Goal: Complete application form: Complete application form

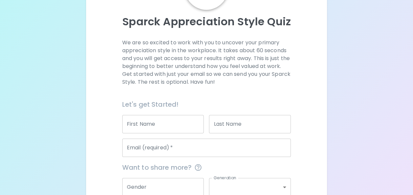
scroll to position [64, 0]
click at [178, 125] on input "First Name" at bounding box center [163, 124] width 82 height 18
type input "[PERSON_NAME]"
click at [256, 131] on input "Last Name" at bounding box center [250, 124] width 82 height 18
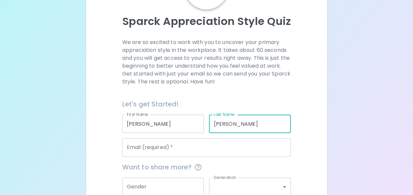
type input "[PERSON_NAME]"
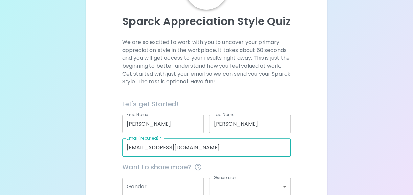
type input "[EMAIL_ADDRESS][DOMAIN_NAME]"
click at [163, 184] on input "Gender" at bounding box center [163, 187] width 82 height 18
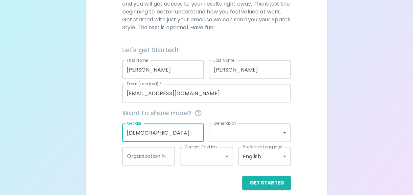
scroll to position [125, 0]
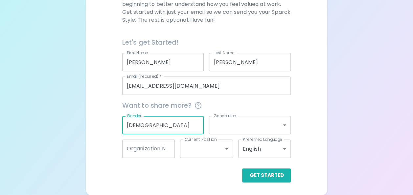
type input "[DEMOGRAPHIC_DATA]"
click at [251, 129] on body "Sparck Appreciation Style Quiz We are so excited to work with you to uncover yo…" at bounding box center [206, 35] width 413 height 321
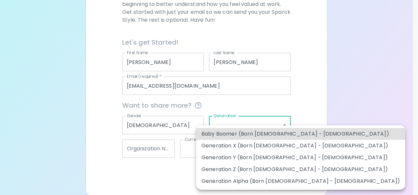
click at [257, 159] on li "Generation Y (Born [DEMOGRAPHIC_DATA] - [DEMOGRAPHIC_DATA])" at bounding box center [300, 158] width 209 height 12
type input "generation_y"
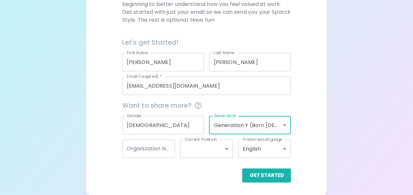
click at [154, 148] on div "Organization Name Organization Name" at bounding box center [148, 149] width 53 height 18
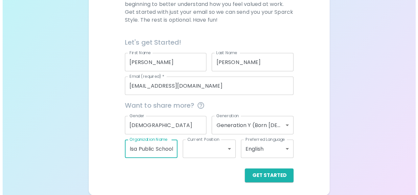
scroll to position [0, 10]
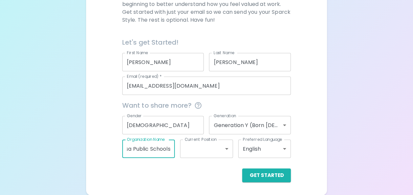
type input "Tulsa Public Schools"
click at [212, 155] on body "Sparck Appreciation Style Quiz We are so excited to work with you to uncover yo…" at bounding box center [206, 35] width 413 height 321
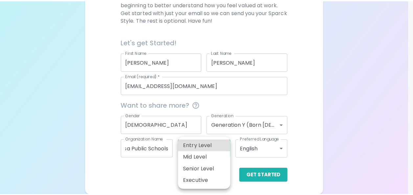
scroll to position [0, 0]
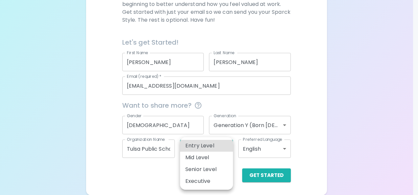
click at [216, 147] on li "Entry Level" at bounding box center [206, 146] width 53 height 12
type input "entry_level"
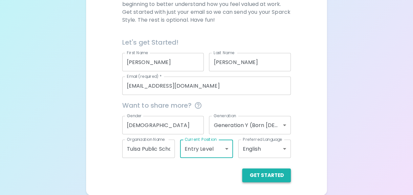
click at [267, 178] on button "Get Started" at bounding box center [266, 176] width 49 height 14
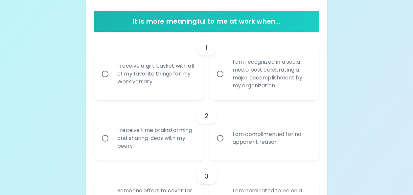
click at [239, 138] on div "I am complimented for no apparent reason" at bounding box center [271, 139] width 88 height 32
click at [227, 138] on input "I am complimented for no apparent reason" at bounding box center [220, 138] width 14 height 14
radio input "true"
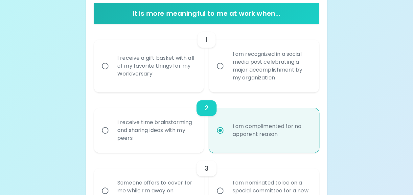
scroll to position [118, 0]
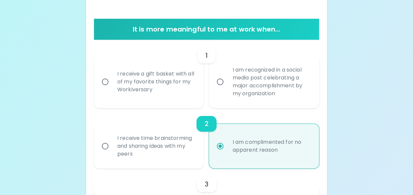
click at [223, 81] on input "I am recognized in a social media post celebrating a major accomplishment by my…" at bounding box center [220, 82] width 14 height 14
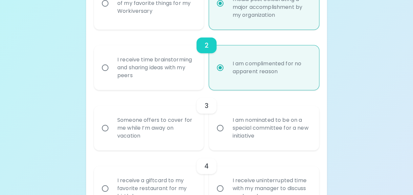
scroll to position [197, 0]
click at [107, 128] on input "Someone offers to cover for me while I’m away on vacation" at bounding box center [105, 128] width 14 height 14
radio input "false"
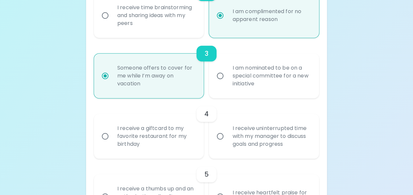
scroll to position [249, 0]
click at [217, 134] on input "I receive uninterrupted time with my manager to discuss goals and progress" at bounding box center [220, 135] width 14 height 14
radio input "false"
radio input "true"
radio input "false"
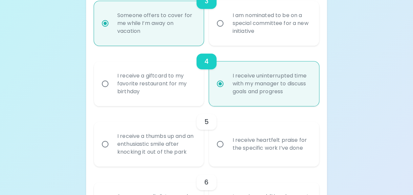
scroll to position [302, 0]
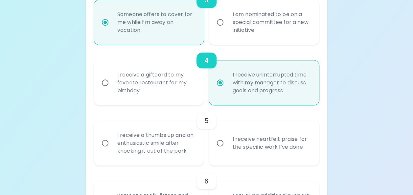
click at [108, 141] on input "I receive a thumbs up and an enthusiastic smile after knocking it out of the pa…" at bounding box center [105, 143] width 14 height 14
radio input "false"
radio input "true"
radio input "false"
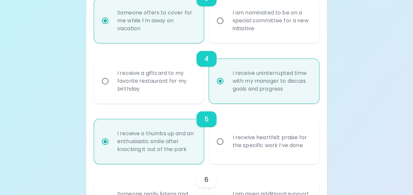
scroll to position [354, 0]
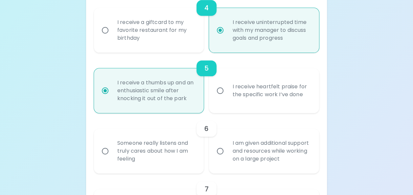
click at [218, 148] on input "I am given additional support and resources while working on a large project" at bounding box center [220, 151] width 14 height 14
radio input "false"
radio input "true"
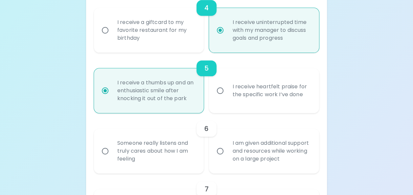
radio input "false"
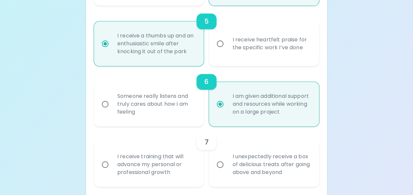
scroll to position [407, 0]
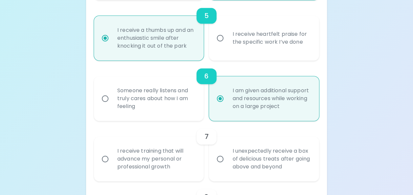
click at [139, 155] on div "I receive training that will advance my personal or professional growth" at bounding box center [156, 158] width 88 height 39
click at [112, 155] on input "I receive training that will advance my personal or professional growth" at bounding box center [105, 159] width 14 height 14
radio input "false"
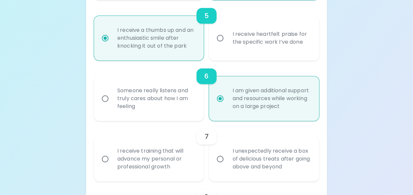
radio input "false"
radio input "true"
radio input "false"
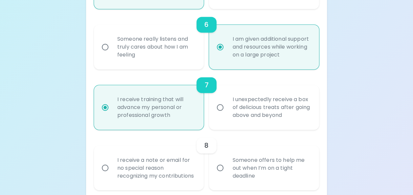
scroll to position [460, 0]
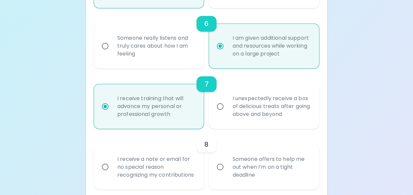
click at [257, 166] on div "Someone offers to help me out when I’m on a tight deadline" at bounding box center [271, 166] width 88 height 39
click at [227, 166] on input "Someone offers to help me out when I’m on a tight deadline" at bounding box center [220, 167] width 14 height 14
radio input "false"
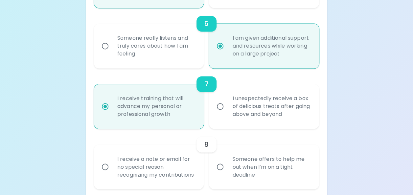
radio input "false"
radio input "true"
radio input "false"
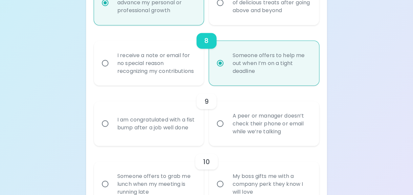
scroll to position [564, 0]
click at [112, 130] on input "I am congratulated with a fist bump after a job well done" at bounding box center [105, 123] width 14 height 14
radio input "false"
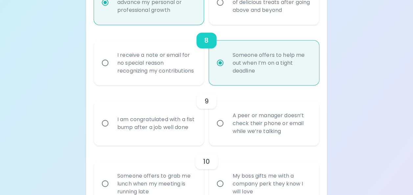
radio input "false"
radio input "true"
radio input "false"
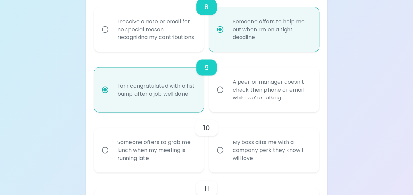
scroll to position [616, 0]
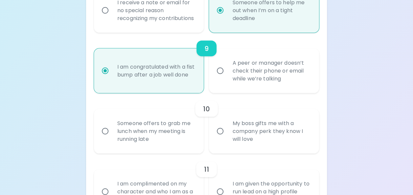
click at [106, 134] on input "Someone offers to grab me lunch when my meeting is running late" at bounding box center [105, 131] width 14 height 14
radio input "false"
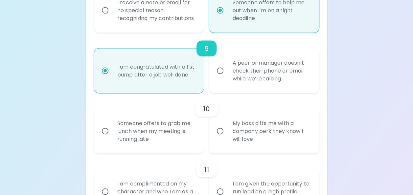
radio input "false"
radio input "true"
radio input "false"
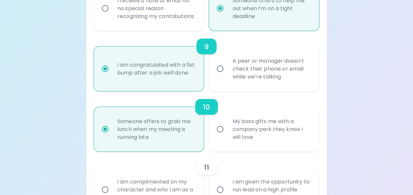
scroll to position [669, 0]
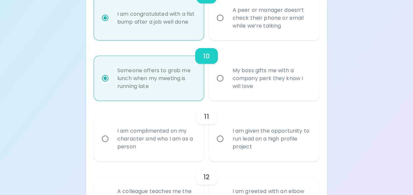
click at [134, 144] on div "I am complimented on my character and who I am as a person" at bounding box center [156, 138] width 88 height 39
click at [112, 144] on input "I am complimented on my character and who I am as a person" at bounding box center [105, 139] width 14 height 14
radio input "false"
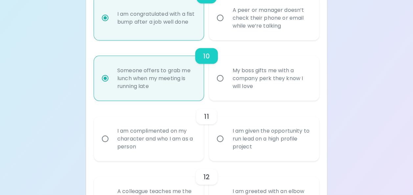
radio input "false"
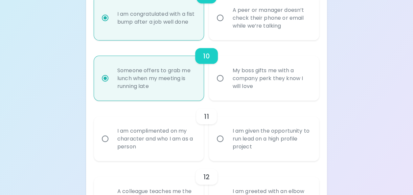
radio input "true"
radio input "false"
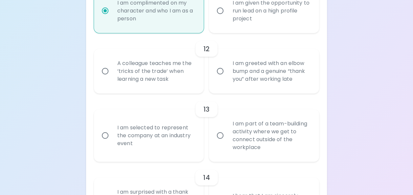
scroll to position [802, 0]
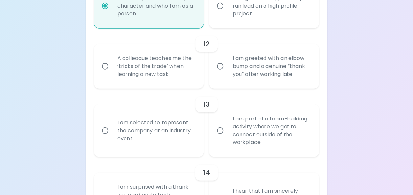
click at [106, 73] on input "A colleague teaches me the ‘tricks of the trade’ when learning a new task" at bounding box center [105, 66] width 14 height 14
radio input "false"
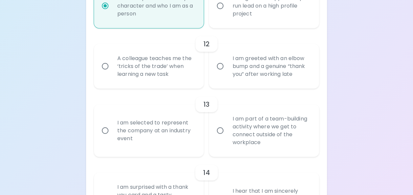
radio input "false"
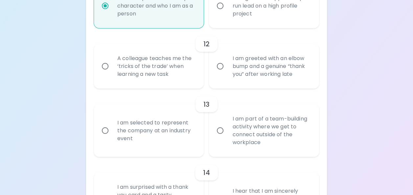
radio input "true"
radio input "false"
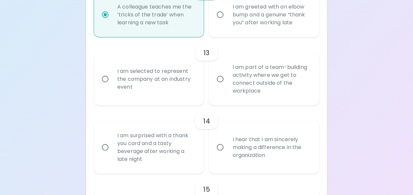
scroll to position [854, 0]
click at [221, 85] on input "I am part of a team-building activity where we get to connect outside of the wo…" at bounding box center [220, 78] width 14 height 14
radio input "false"
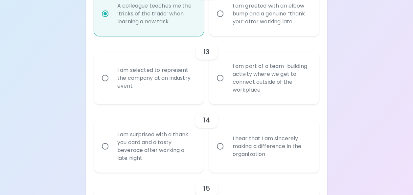
radio input "false"
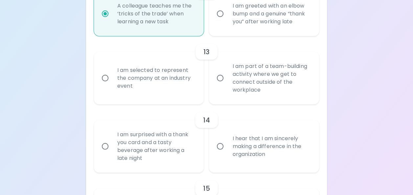
radio input "false"
radio input "true"
radio input "false"
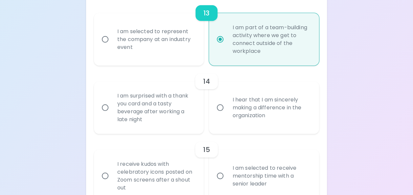
scroll to position [907, 0]
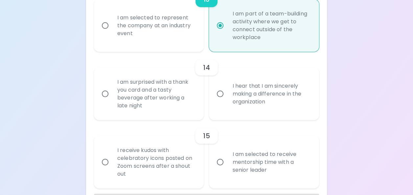
click at [224, 101] on input "I hear that I am sincerely making a difference in the organization" at bounding box center [220, 94] width 14 height 14
radio input "false"
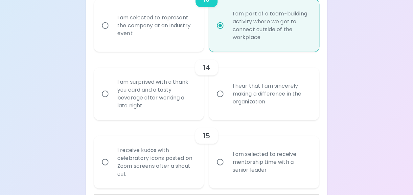
radio input "false"
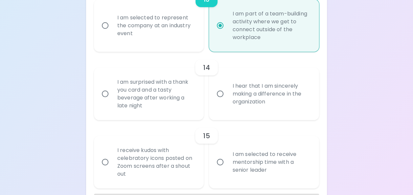
radio input "false"
radio input "true"
radio input "false"
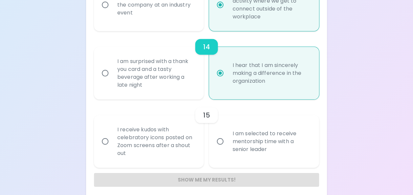
scroll to position [940, 0]
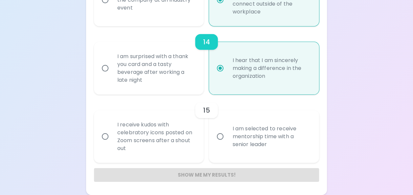
click at [225, 135] on input "I am selected to receive mentorship time with a senior leader" at bounding box center [220, 137] width 14 height 14
radio input "false"
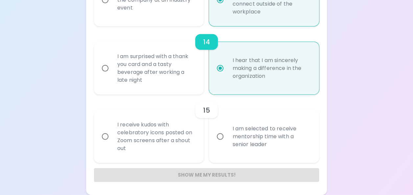
radio input "false"
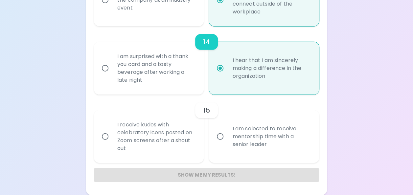
radio input "false"
radio input "true"
radio input "false"
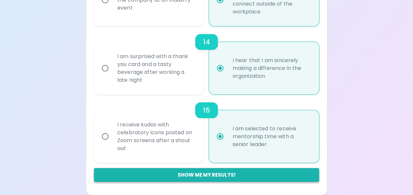
click at [213, 178] on button "Show me my results!" at bounding box center [206, 175] width 225 height 14
radio input "false"
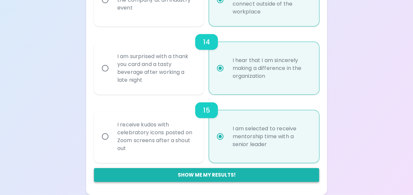
radio input "false"
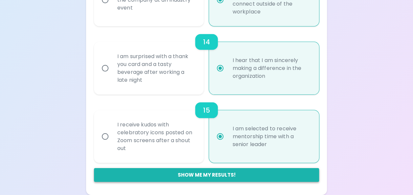
radio input "false"
radio input "true"
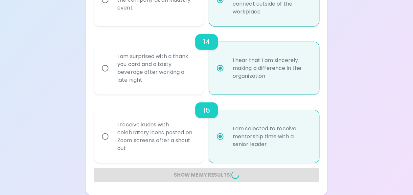
radio input "false"
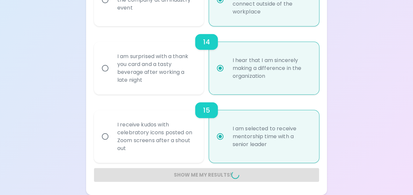
radio input "false"
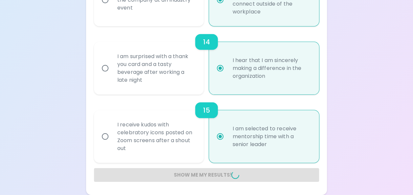
radio input "false"
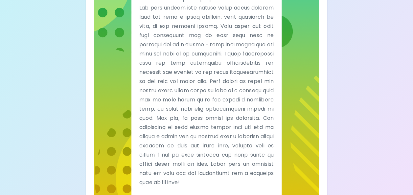
scroll to position [274, 0]
